Goal: Connect with others: Connect with others

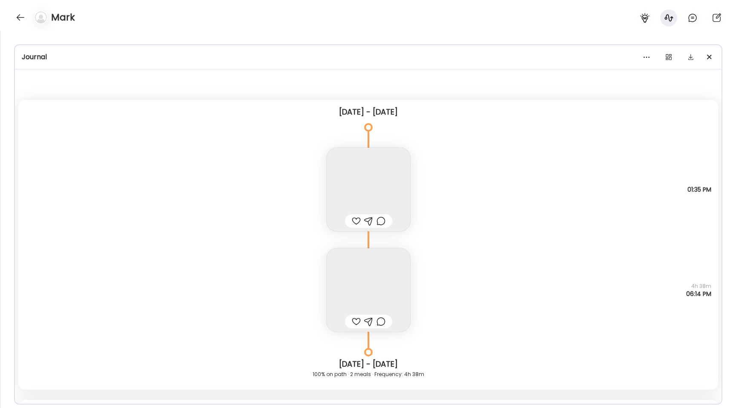
scroll to position [8643, 0]
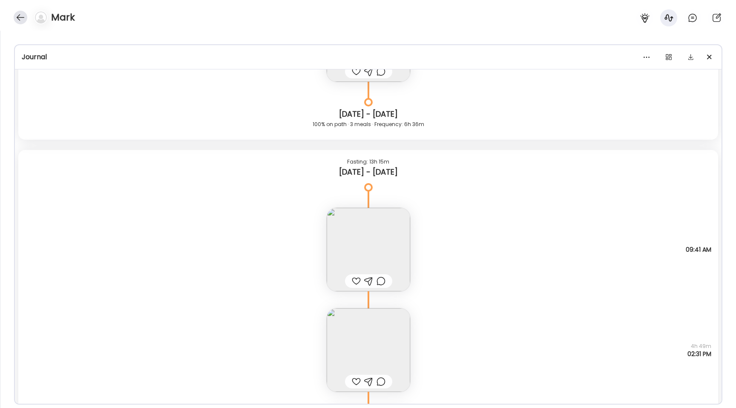
click at [17, 18] on div at bounding box center [21, 18] width 14 height 14
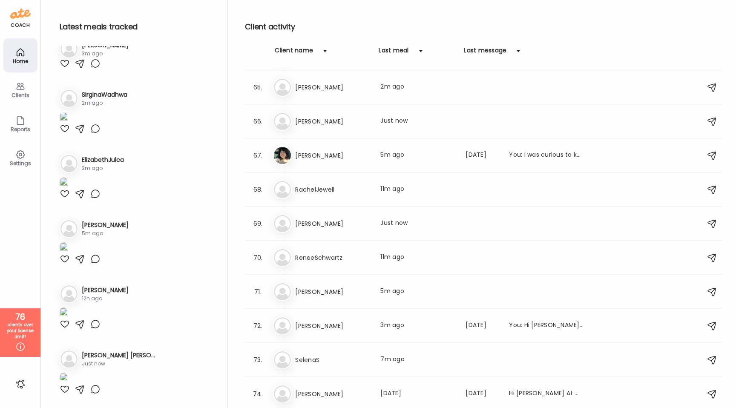
scroll to position [2109, 0]
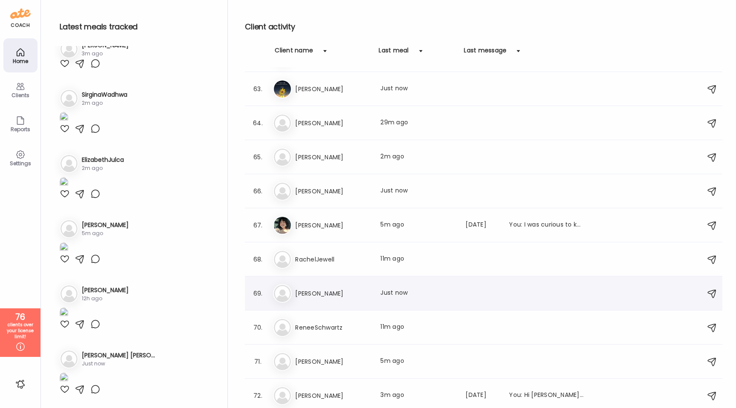
click at [307, 291] on h3 "[PERSON_NAME]" at bounding box center [332, 293] width 75 height 10
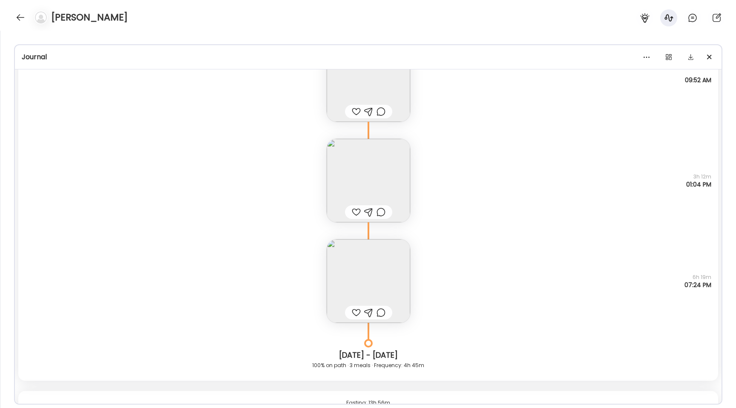
scroll to position [8934, 0]
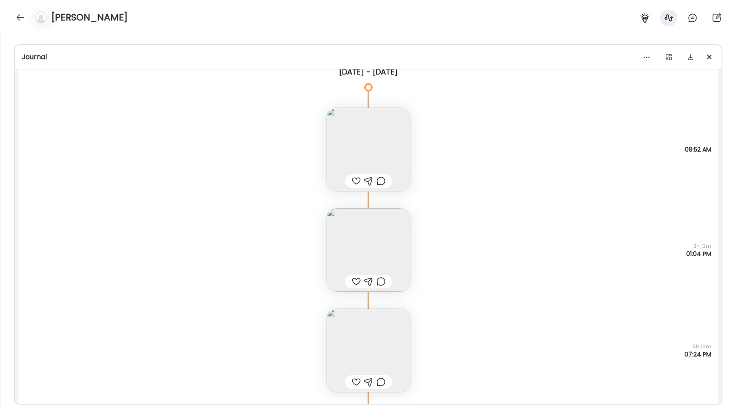
click at [381, 133] on img at bounding box center [369, 150] width 84 height 84
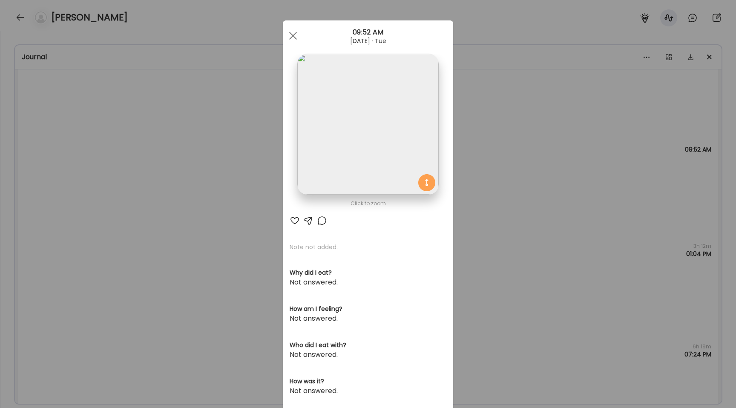
click at [206, 168] on div "Ate Coach Dashboard Wahoo! It’s official Take a moment to set up your Coach Pro…" at bounding box center [368, 204] width 736 height 408
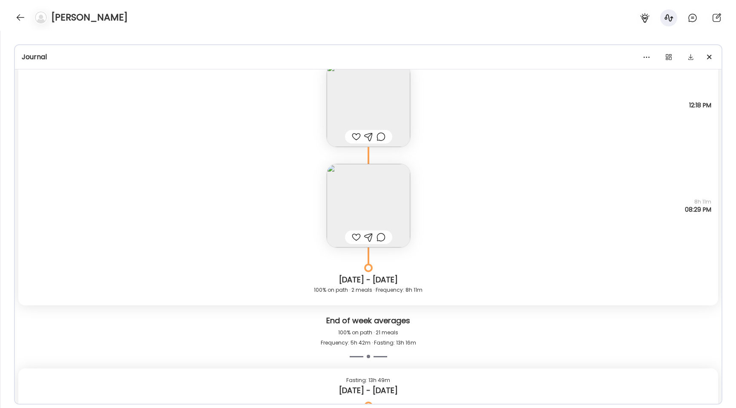
scroll to position [8080, 0]
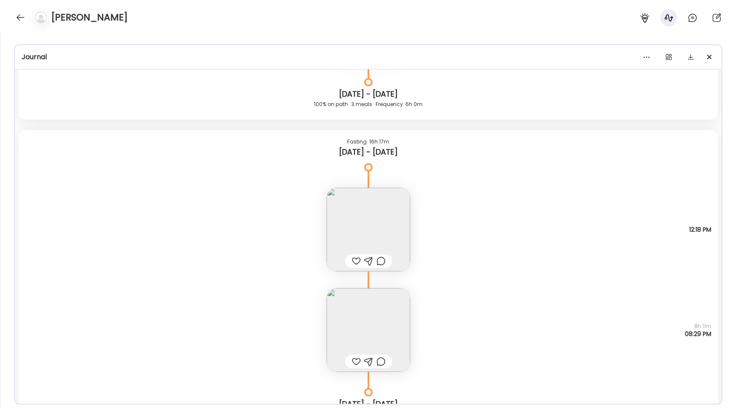
click at [355, 313] on img at bounding box center [369, 330] width 84 height 84
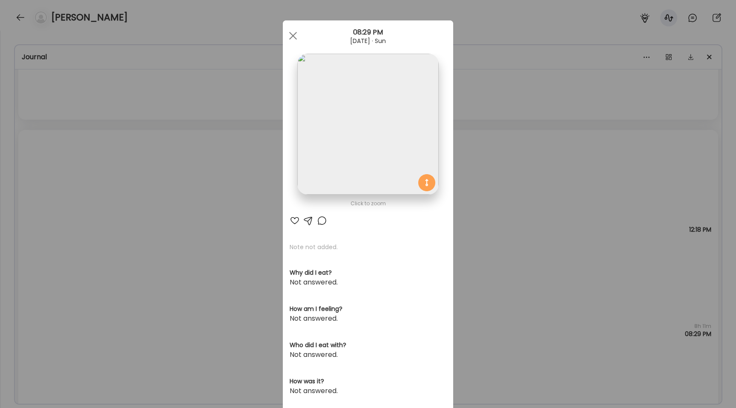
click at [312, 133] on img at bounding box center [367, 124] width 141 height 141
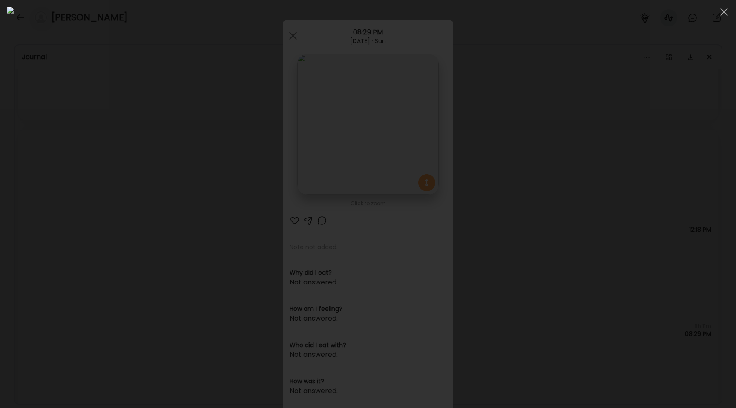
click at [98, 161] on div at bounding box center [368, 204] width 723 height 395
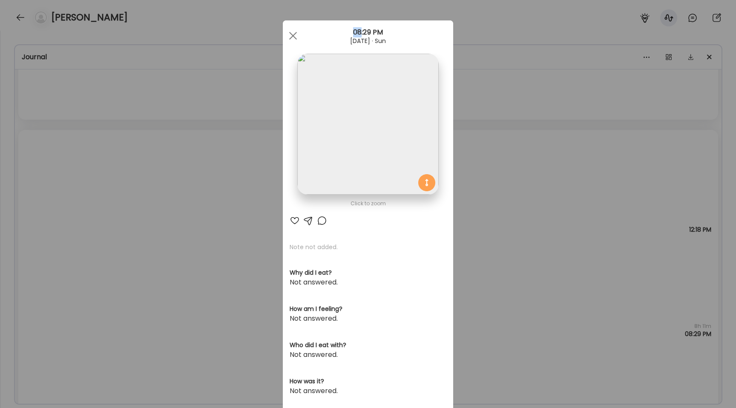
click at [98, 161] on div "Ate Coach Dashboard Wahoo! It’s official Take a moment to set up your Coach Pro…" at bounding box center [368, 204] width 736 height 408
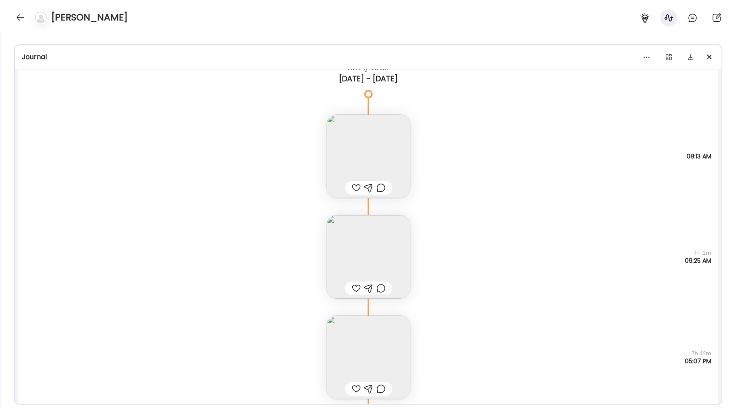
scroll to position [6785, 0]
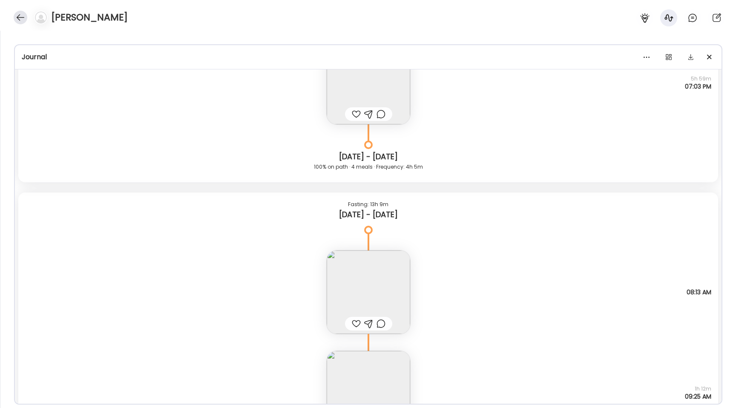
click at [17, 16] on div at bounding box center [21, 18] width 14 height 14
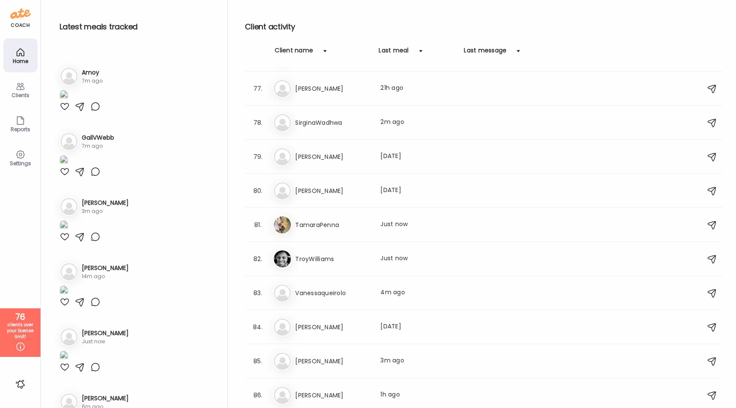
scroll to position [0, 0]
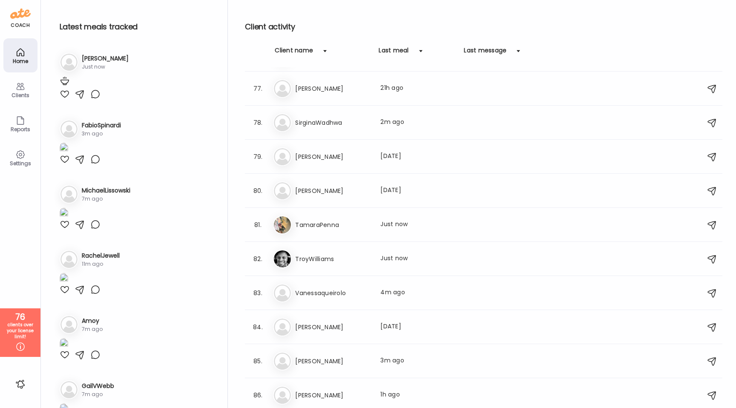
click at [62, 164] on div at bounding box center [65, 159] width 10 height 10
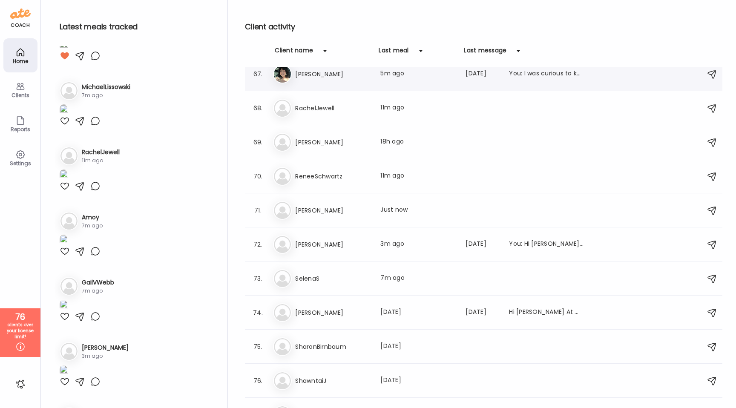
scroll to position [2238, 0]
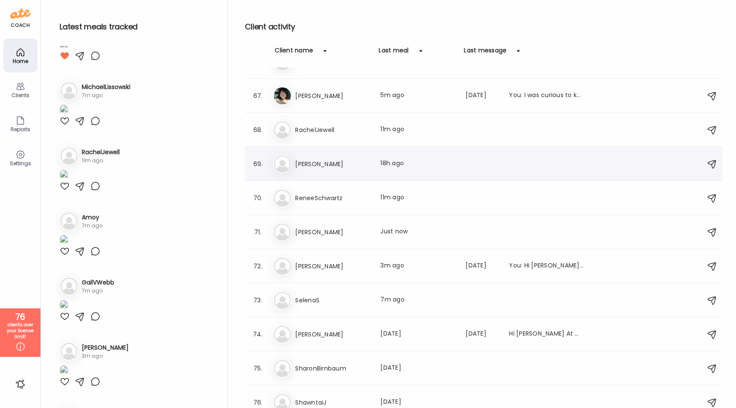
click at [316, 168] on h3 "[PERSON_NAME]" at bounding box center [332, 164] width 75 height 10
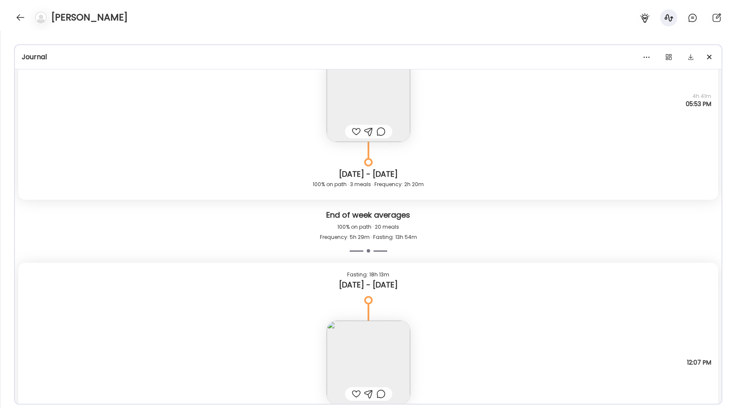
scroll to position [2645, 0]
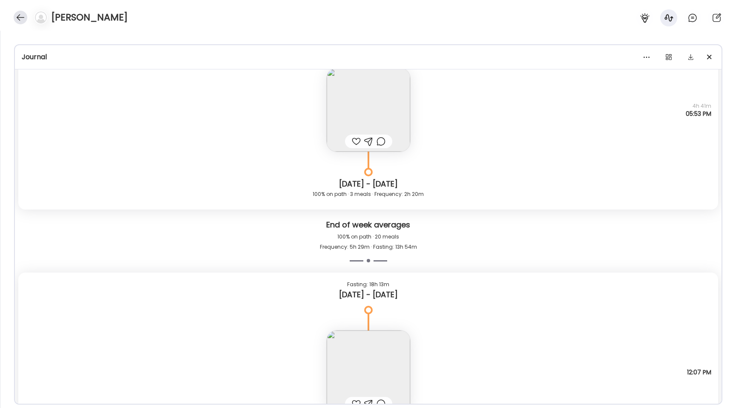
click at [20, 21] on div at bounding box center [21, 18] width 14 height 14
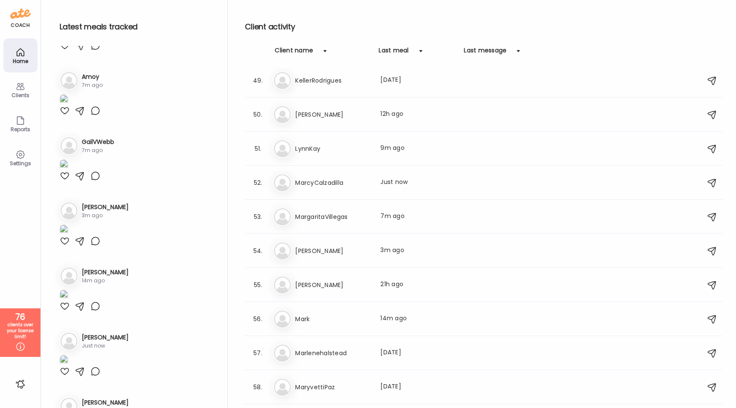
scroll to position [1623, 0]
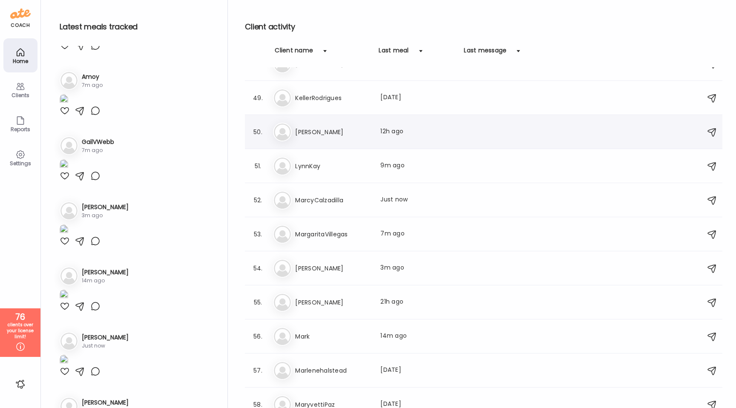
click at [332, 130] on h3 "[PERSON_NAME]" at bounding box center [332, 132] width 75 height 10
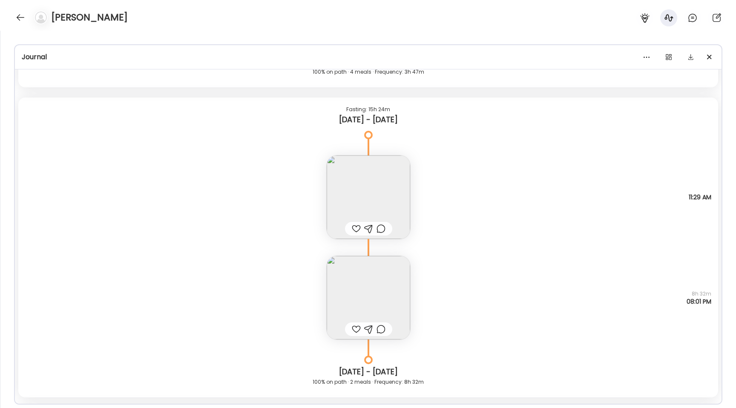
scroll to position [7649, 0]
